Goal: Find specific page/section: Find specific page/section

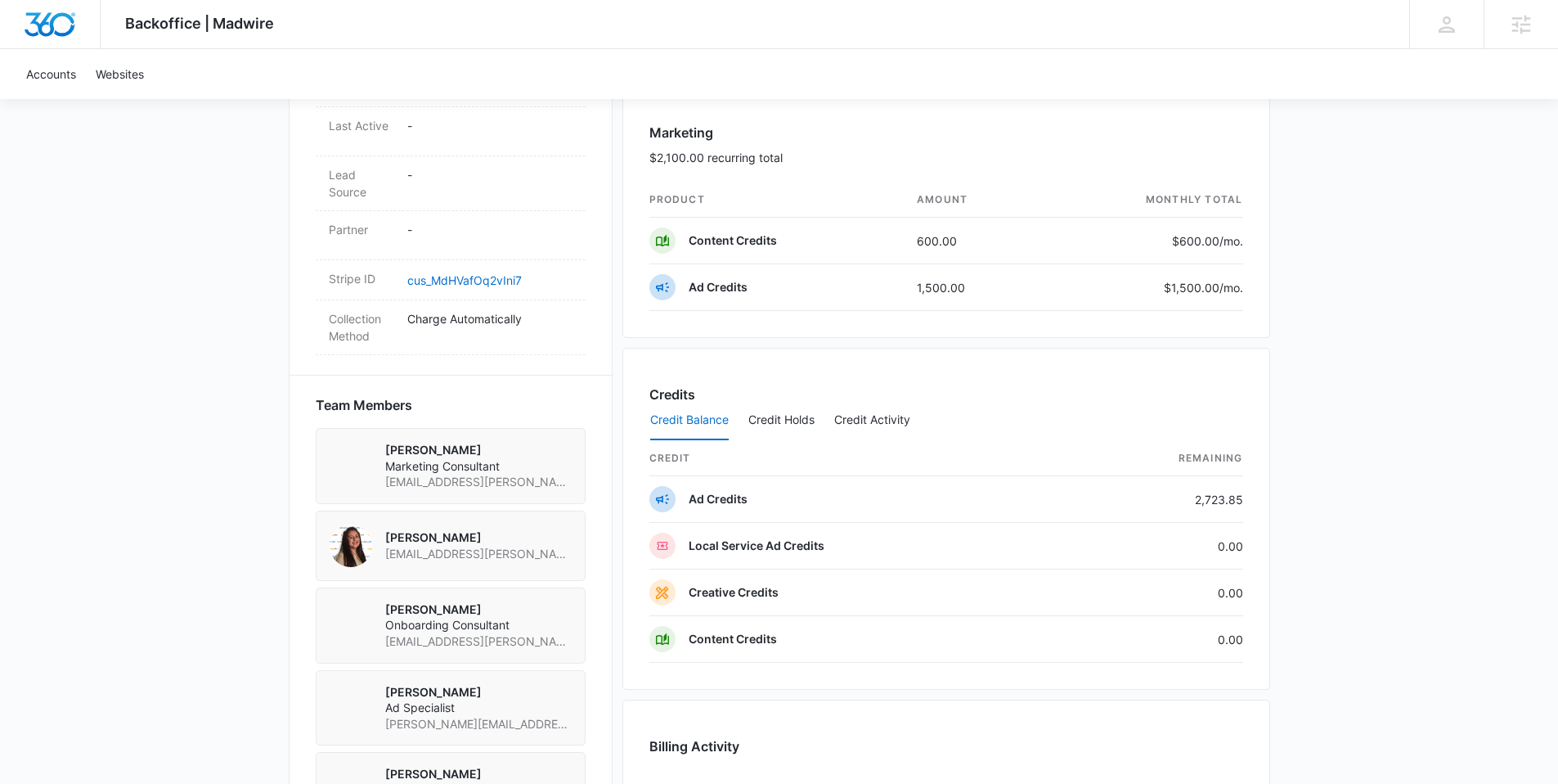
scroll to position [1292, 0]
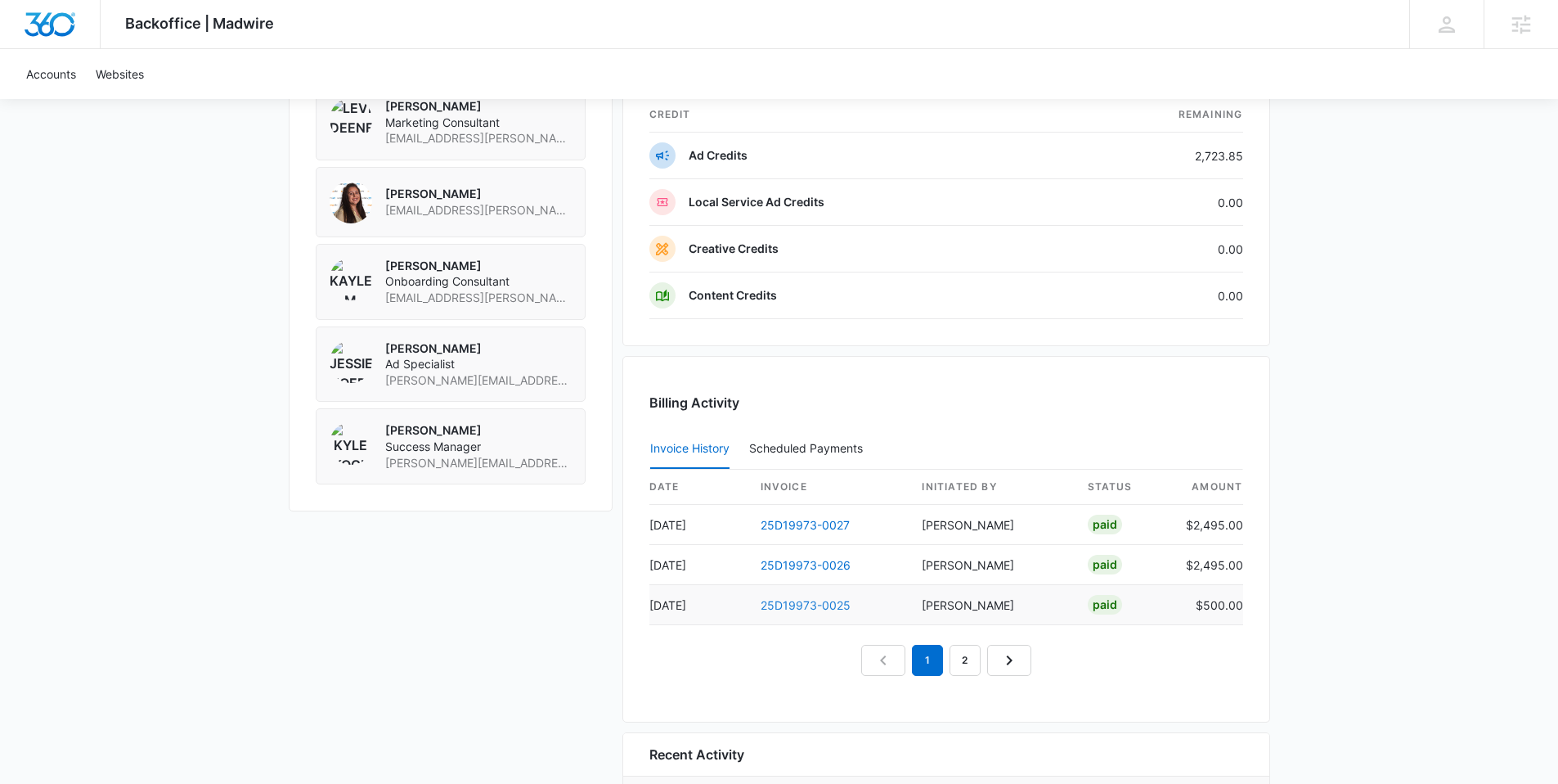
click at [792, 604] on link "25D19973-0025" at bounding box center [805, 605] width 90 height 14
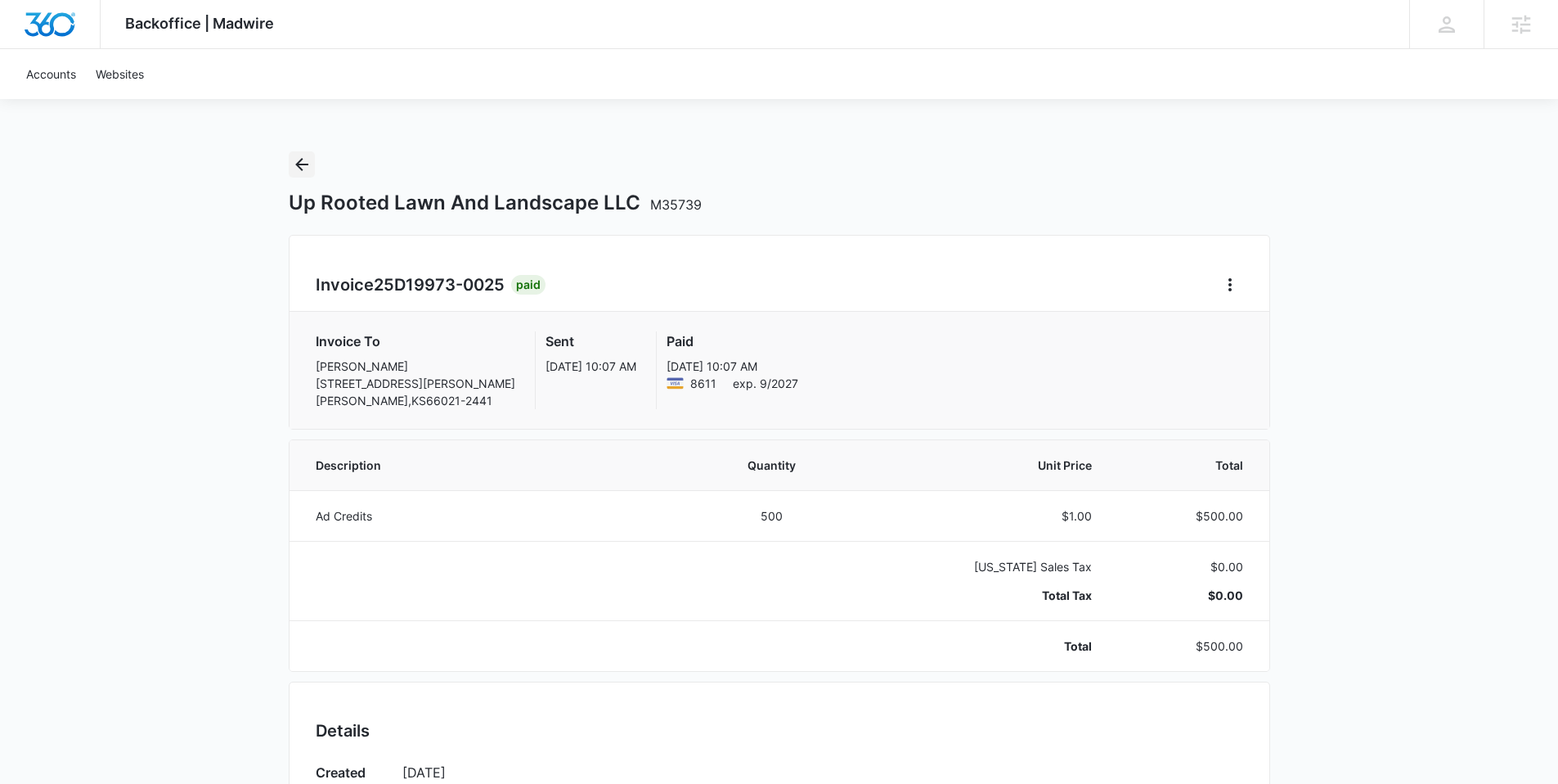
click at [302, 163] on icon "Back" at bounding box center [302, 164] width 13 height 13
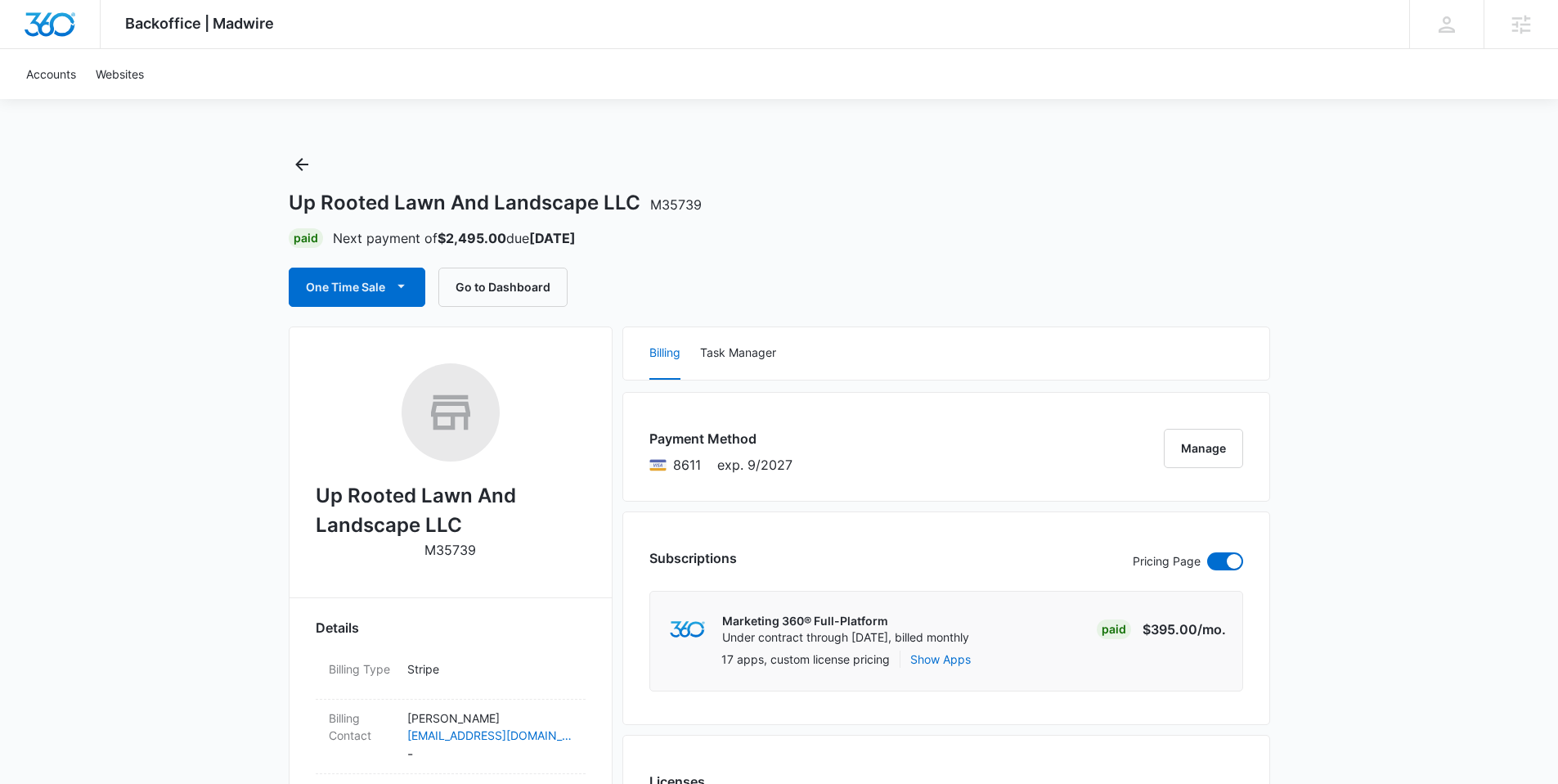
click at [674, 196] on span "M35739" at bounding box center [676, 204] width 52 height 17
click at [683, 201] on span "M35739" at bounding box center [676, 204] width 52 height 17
click at [694, 206] on span "M35739" at bounding box center [676, 204] width 52 height 17
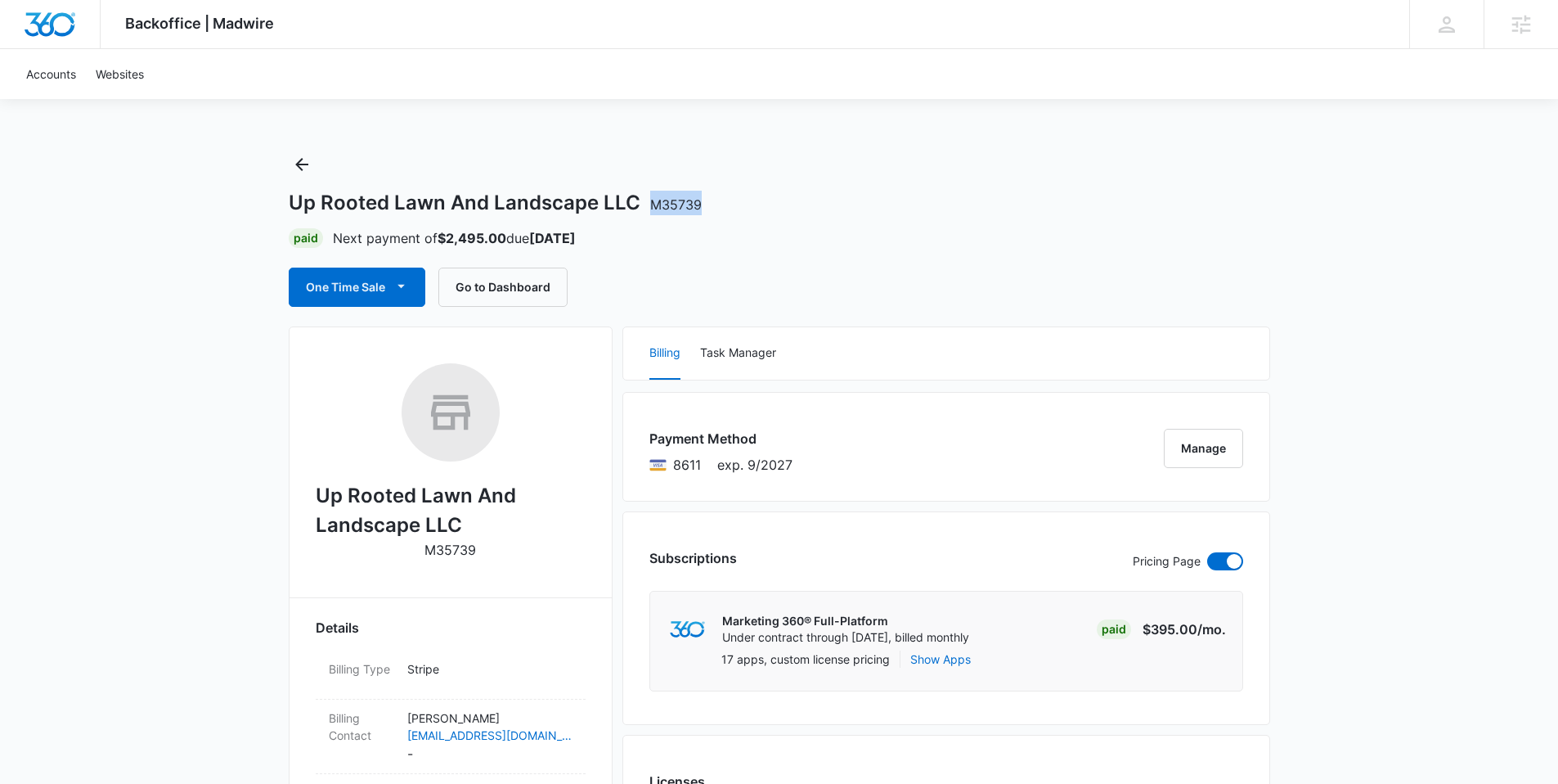
drag, startPoint x: 700, startPoint y: 204, endPoint x: 651, endPoint y: 206, distance: 49.0
click at [651, 206] on div "Up Rooted Lawn And Landscape LLC M35739" at bounding box center [780, 203] width 982 height 24
copy span "M35739"
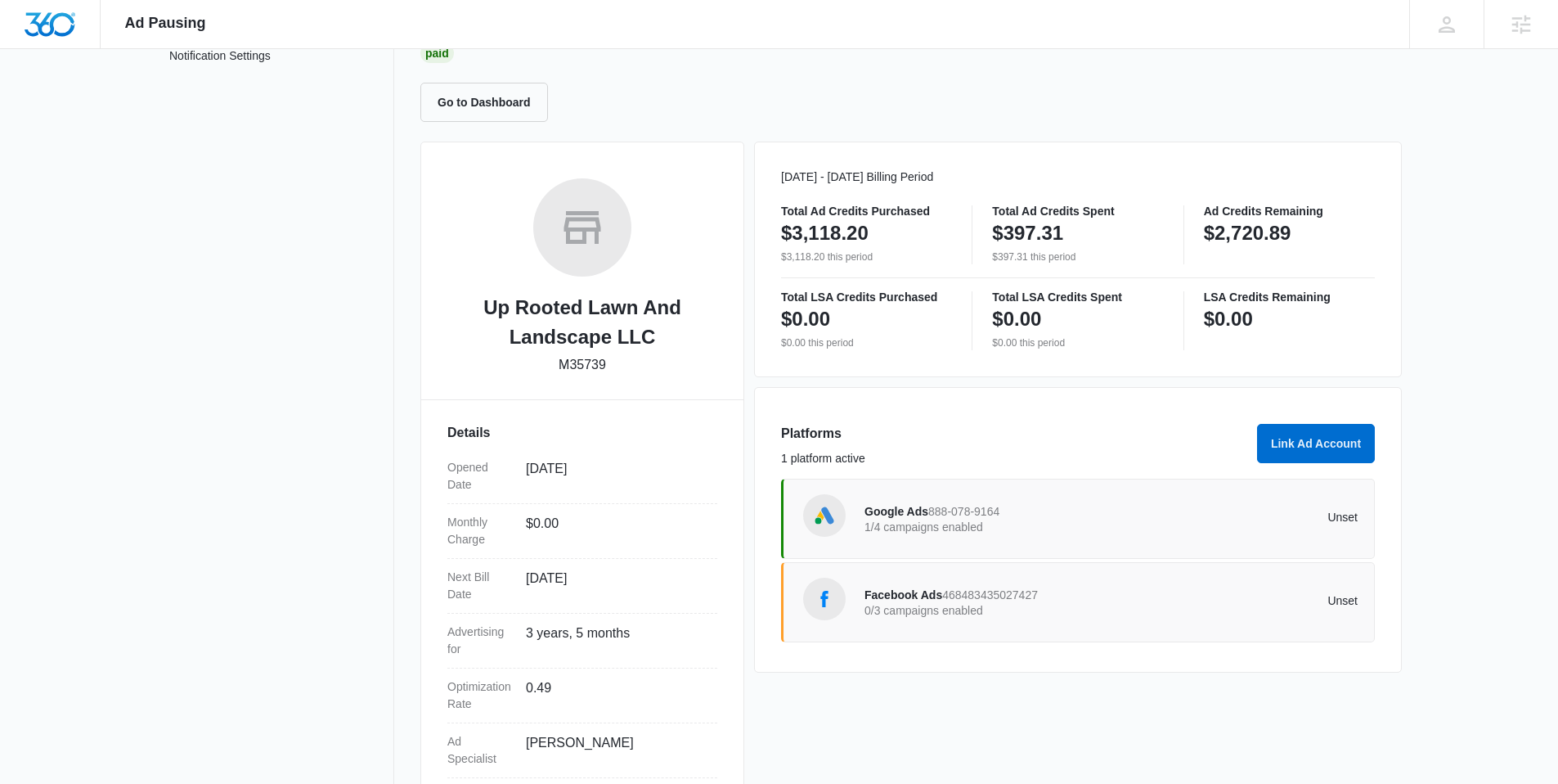
scroll to position [230, 0]
